Goal: Leave review/rating: Leave review/rating

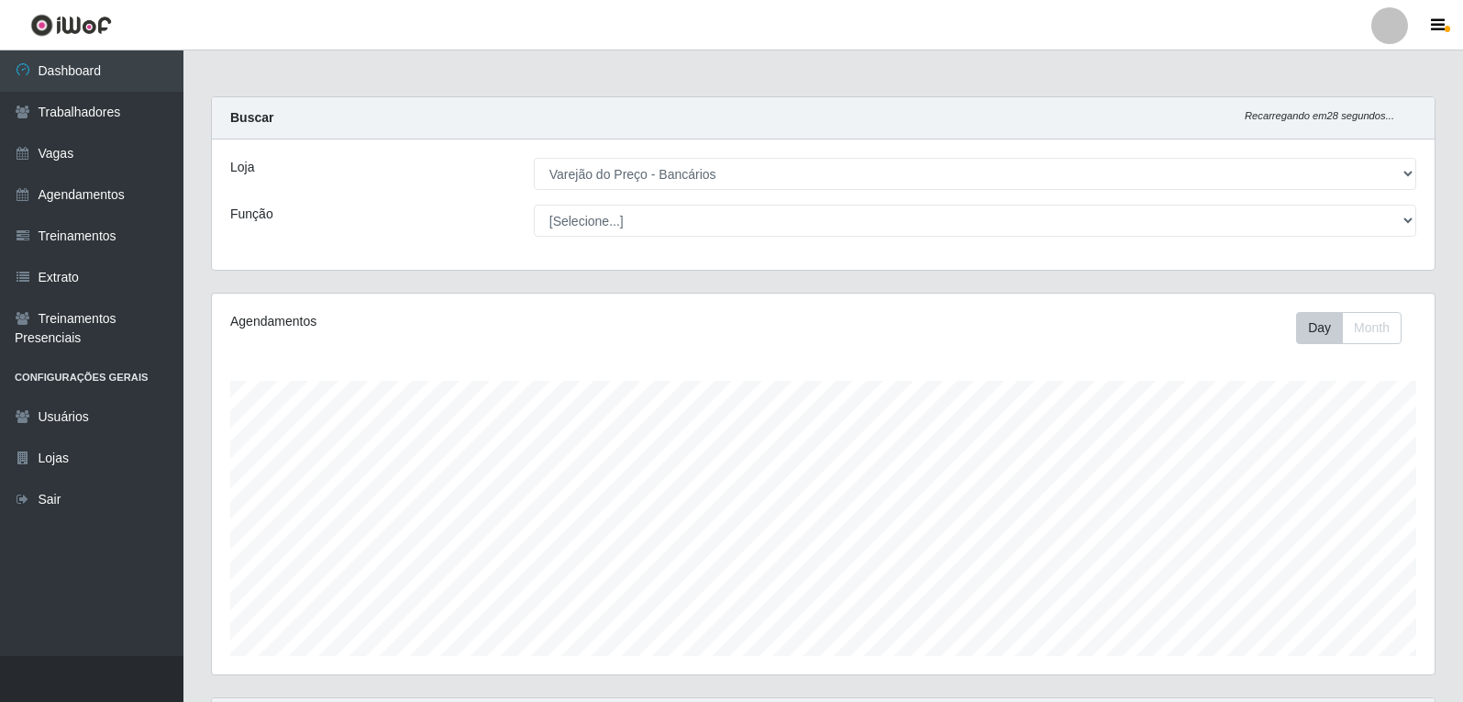
select select "157"
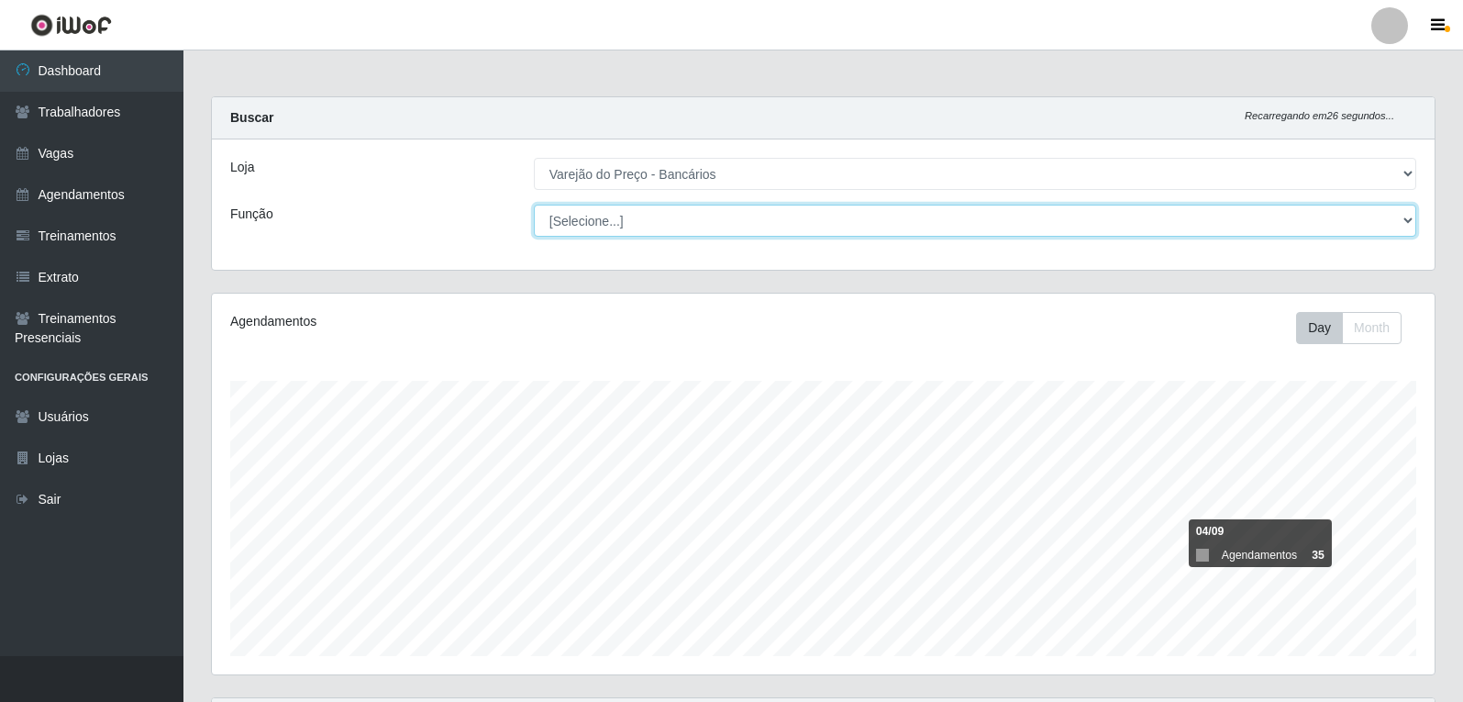
click at [657, 210] on select "[Selecione...] Auxiliar de Estacionamento Auxiliar de Estacionamento + Auxiliar…" at bounding box center [975, 221] width 882 height 32
select select "4"
click at [534, 205] on select "[Selecione...] Auxiliar de Estacionamento Auxiliar de Estacionamento + Auxiliar…" at bounding box center [975, 221] width 882 height 32
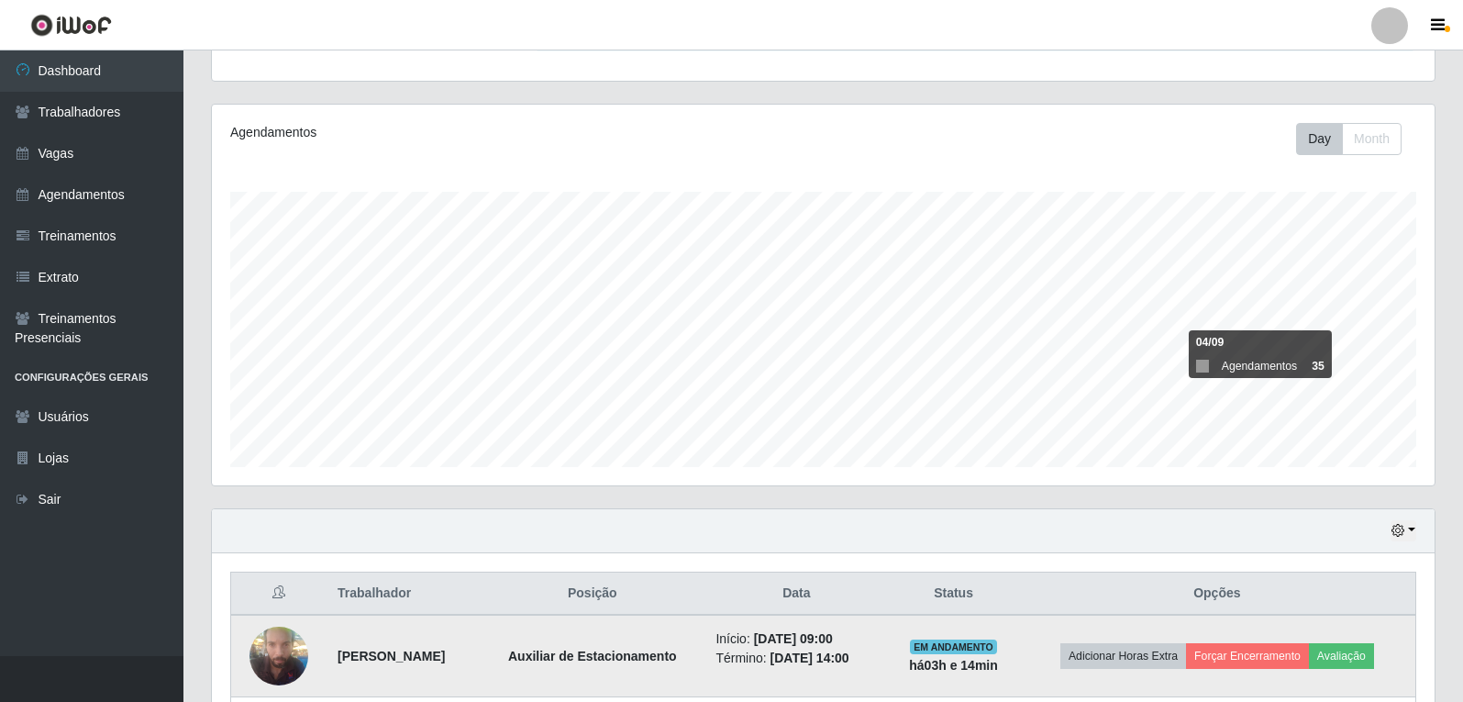
scroll to position [275, 0]
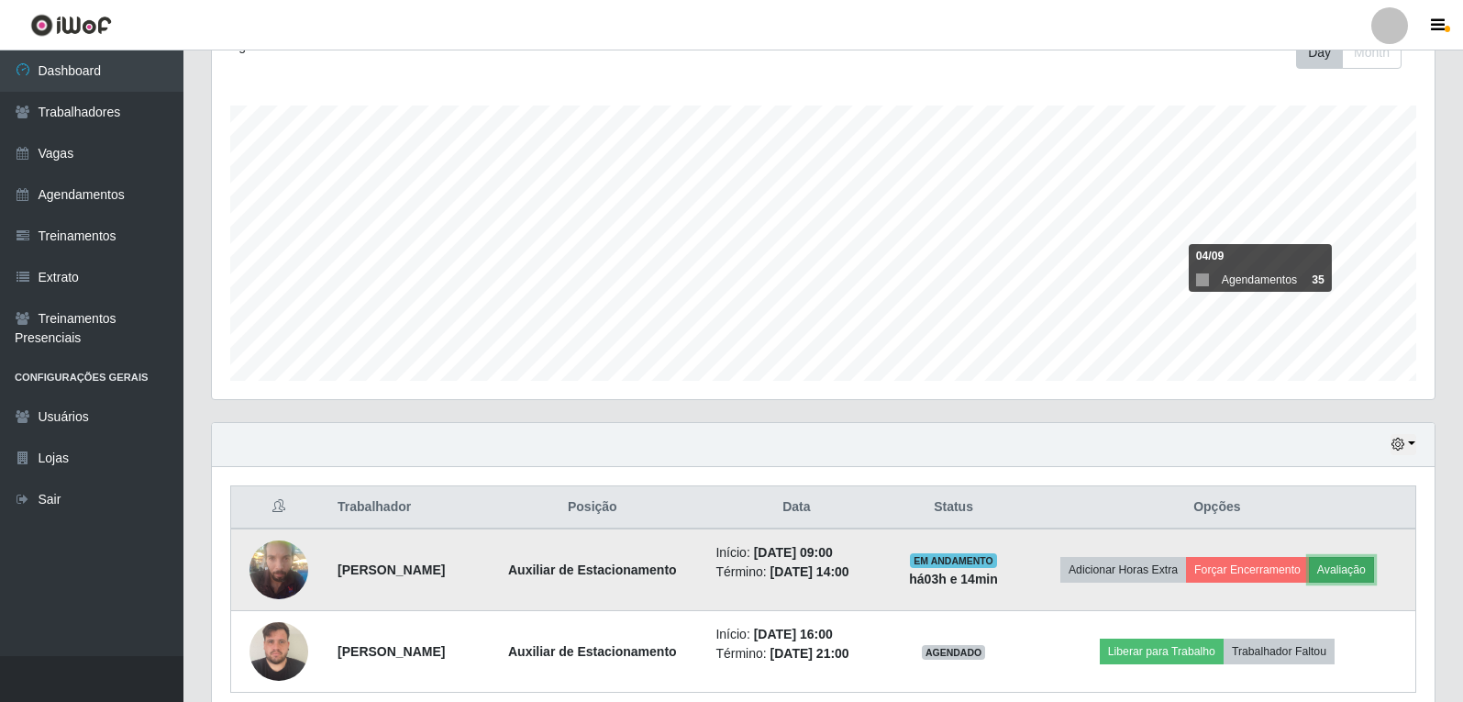
click at [1345, 563] on button "Avaliação" at bounding box center [1341, 570] width 65 height 26
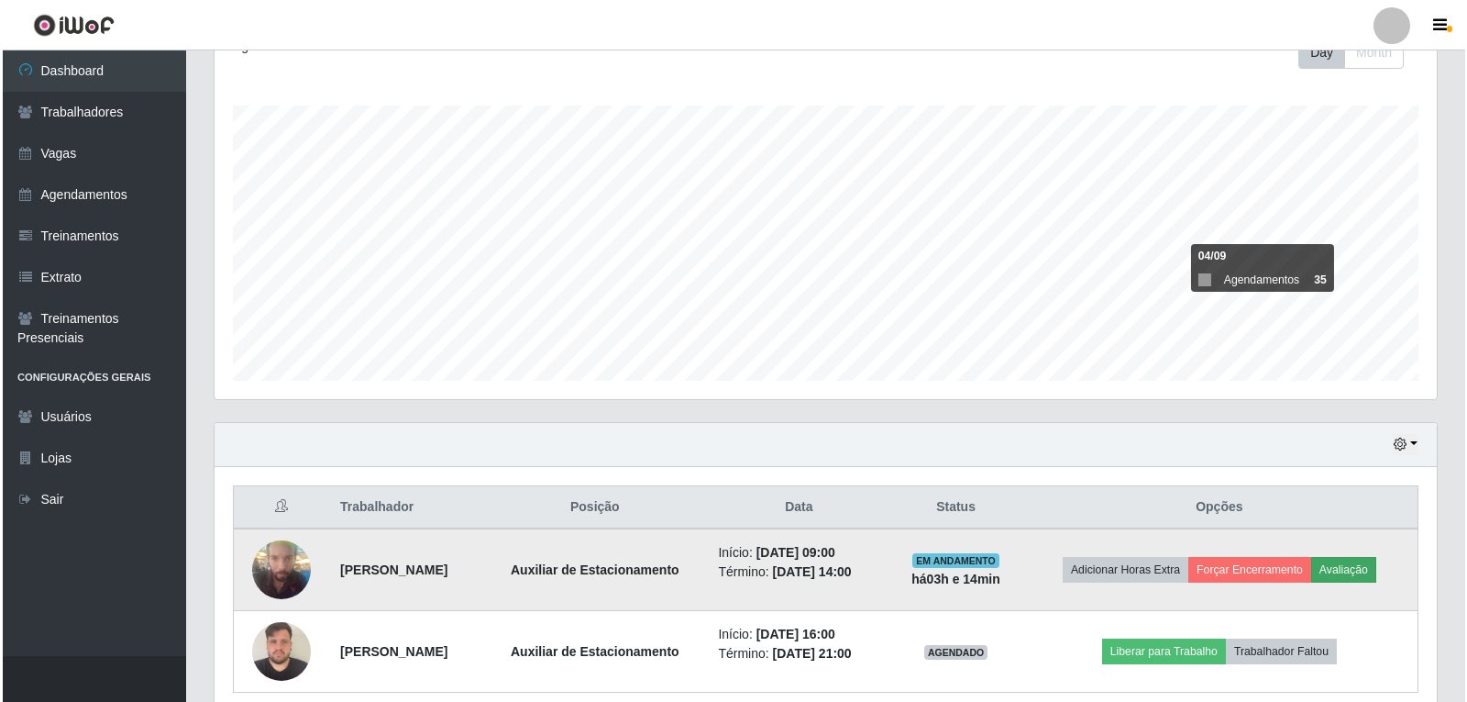
scroll to position [381, 1213]
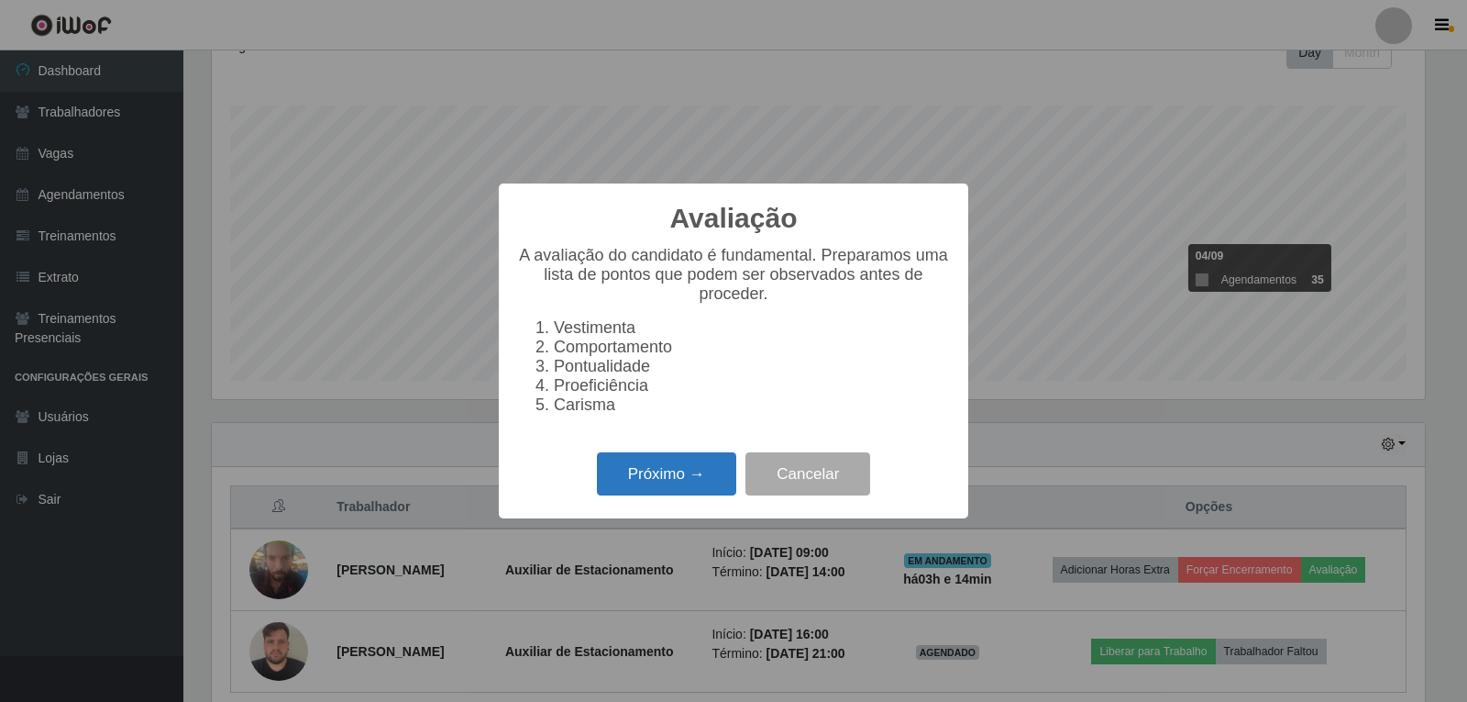
click at [655, 494] on button "Próximo →" at bounding box center [666, 473] width 139 height 43
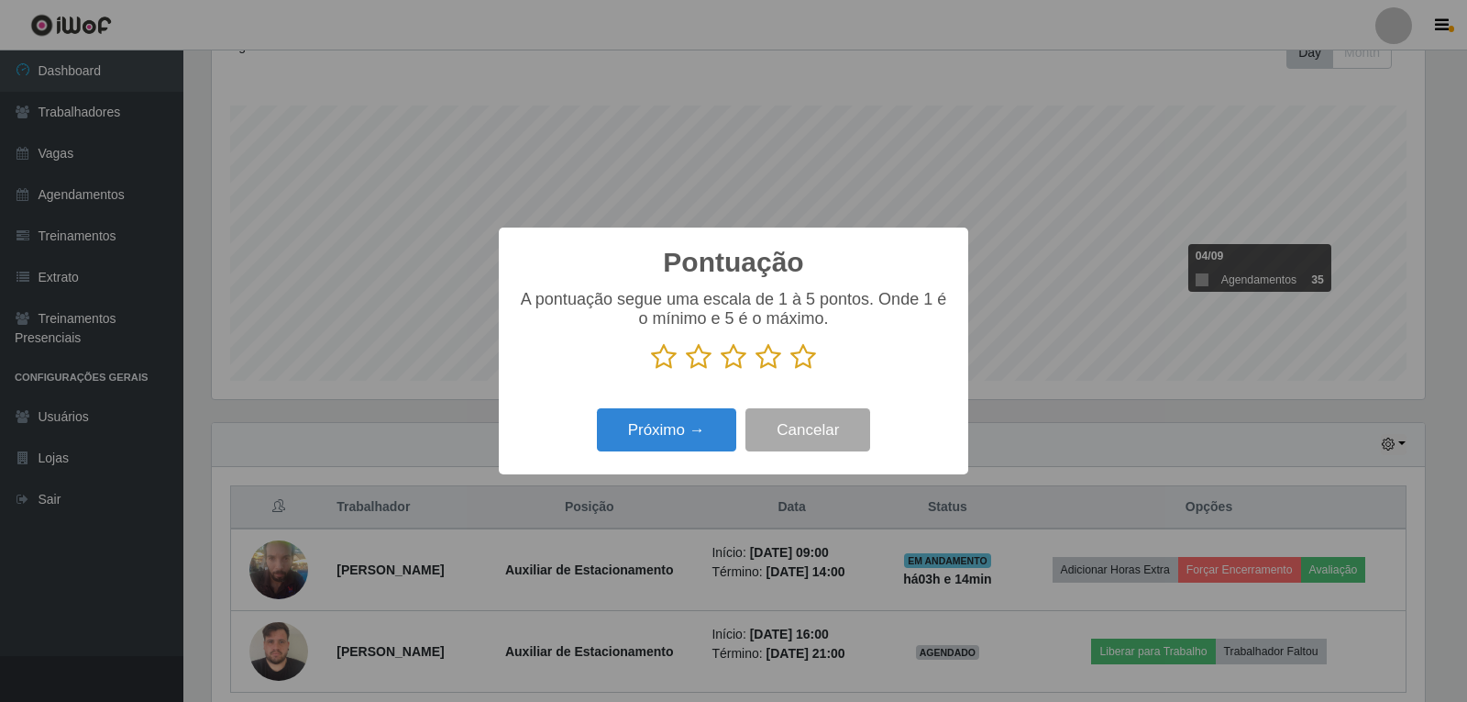
click at [667, 360] on icon at bounding box center [664, 357] width 26 height 28
click at [651, 371] on input "radio" at bounding box center [651, 371] width 0 height 0
click at [660, 438] on button "Próximo →" at bounding box center [666, 429] width 139 height 43
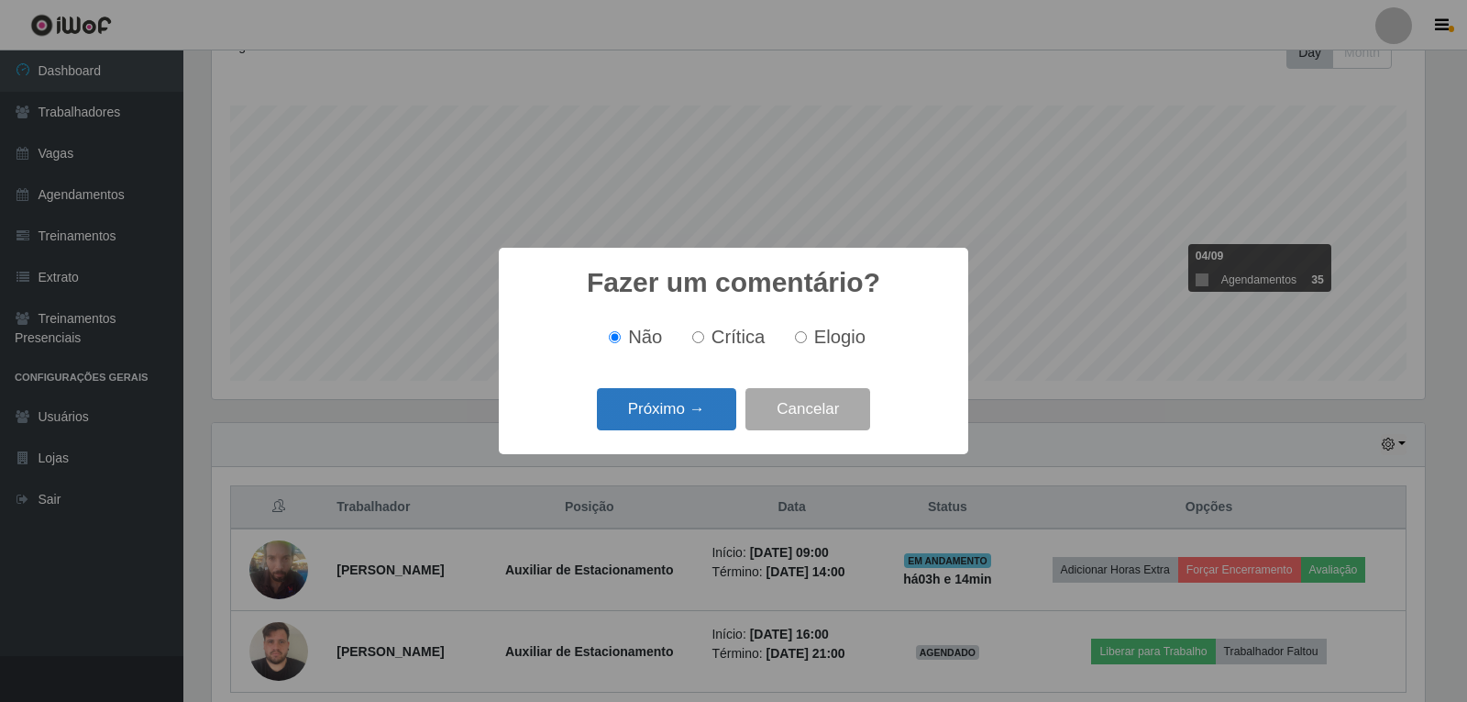
click at [717, 402] on button "Próximo →" at bounding box center [666, 409] width 139 height 43
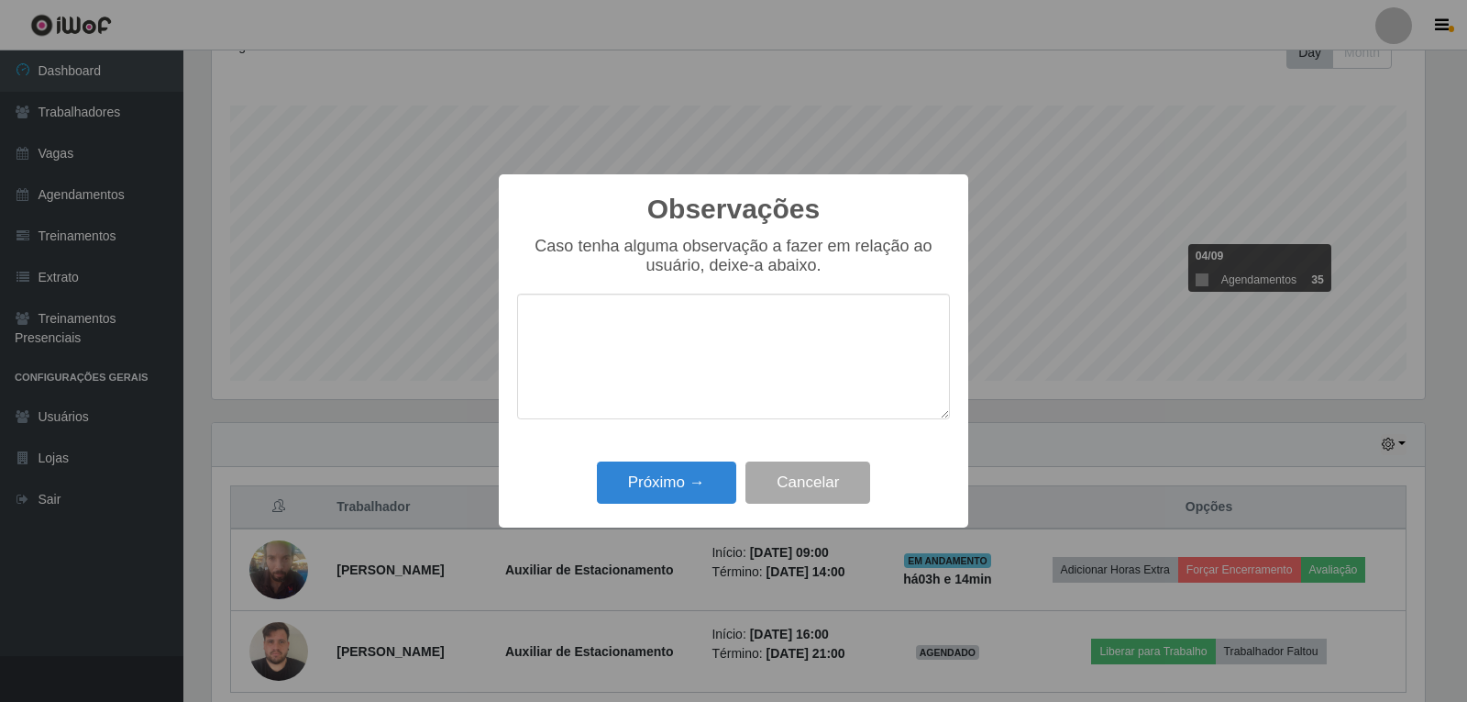
click at [717, 402] on div "Caso tenha alguma observação a fazer em relação ao usuário, deixe-a abaixo." at bounding box center [733, 337] width 433 height 201
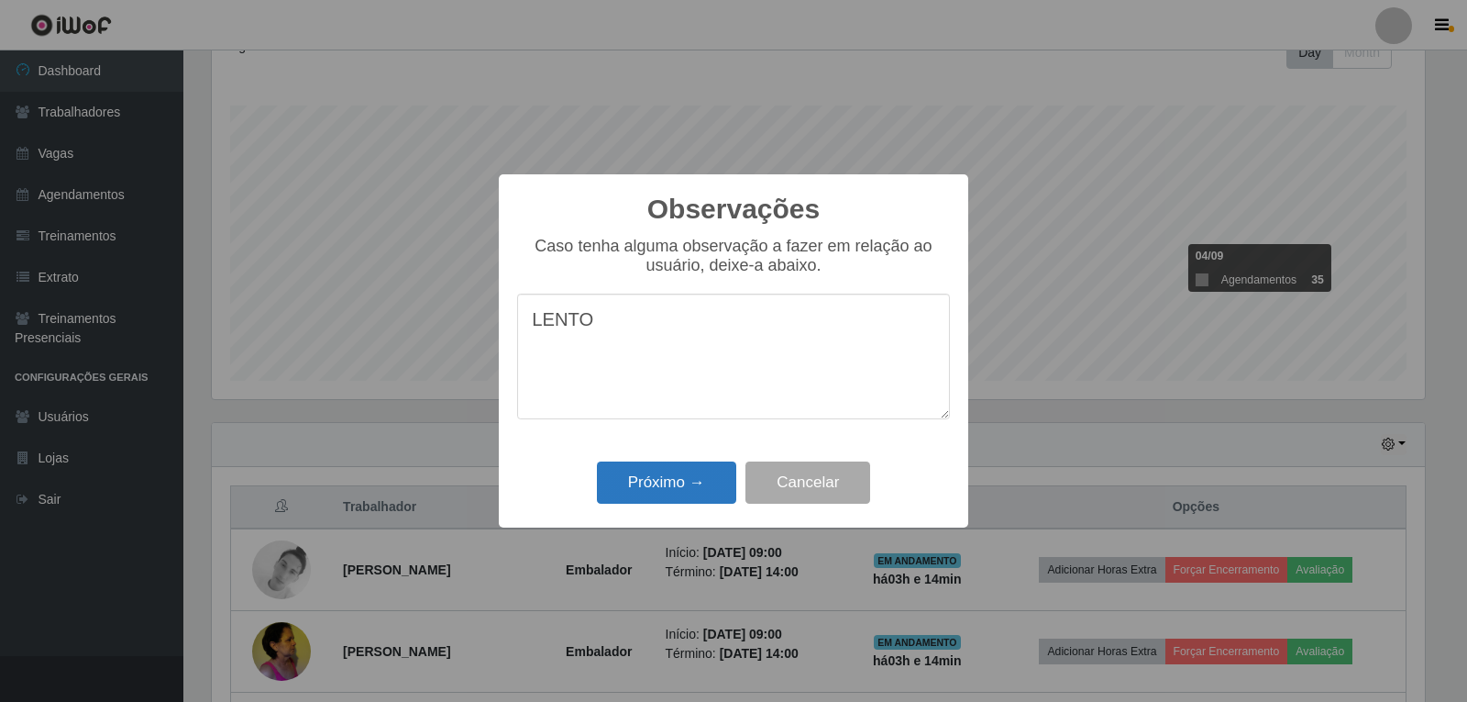
type textarea "LENTO"
click at [675, 480] on button "Próximo →" at bounding box center [666, 482] width 139 height 43
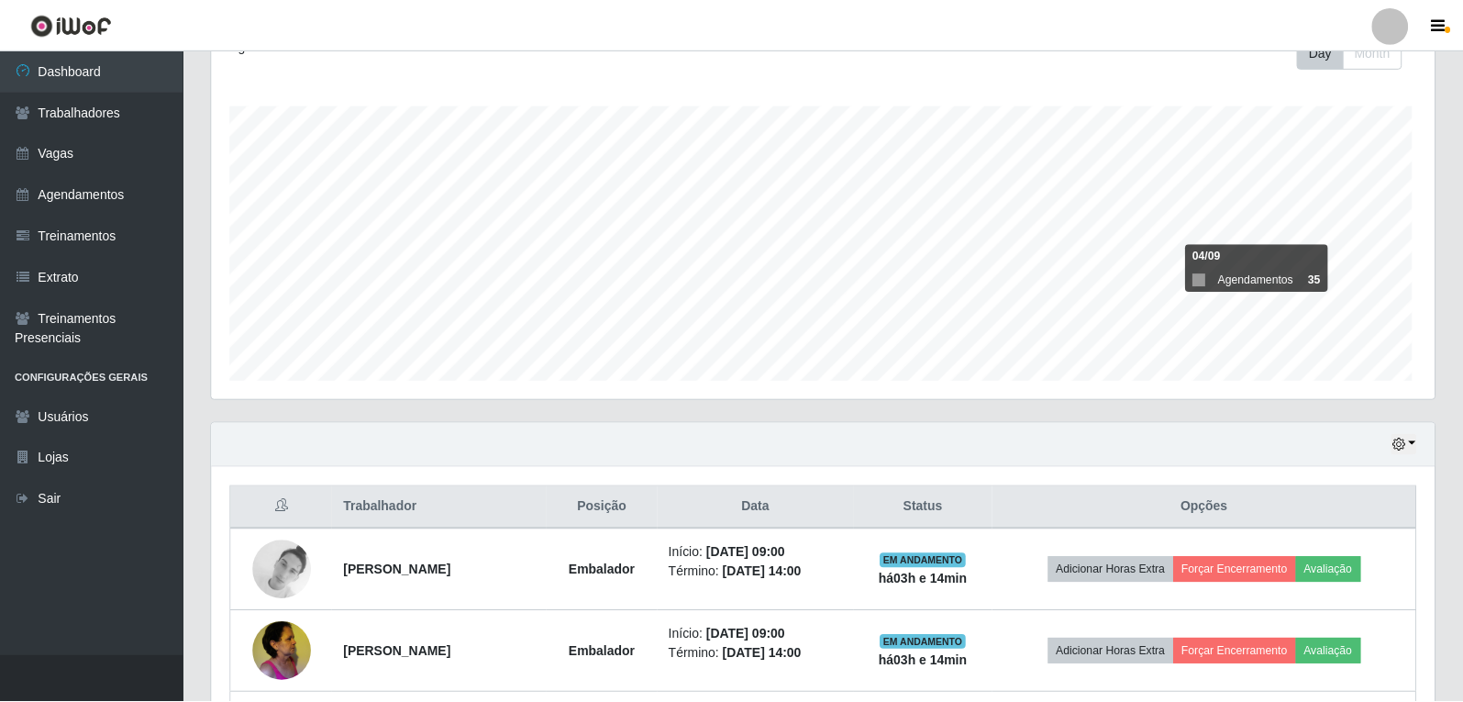
scroll to position [381, 1222]
